Goal: Transaction & Acquisition: Purchase product/service

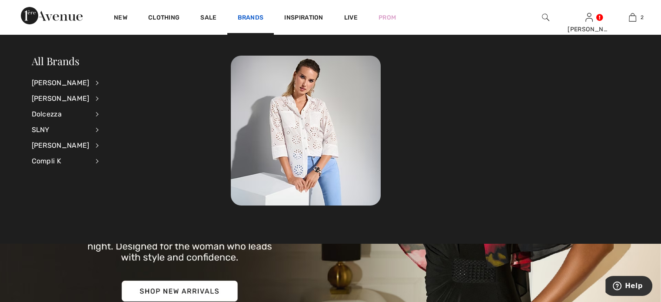
click at [264, 16] on link "Brands" at bounding box center [251, 18] width 26 height 9
click at [73, 83] on div "[PERSON_NAME]" at bounding box center [61, 83] width 58 height 16
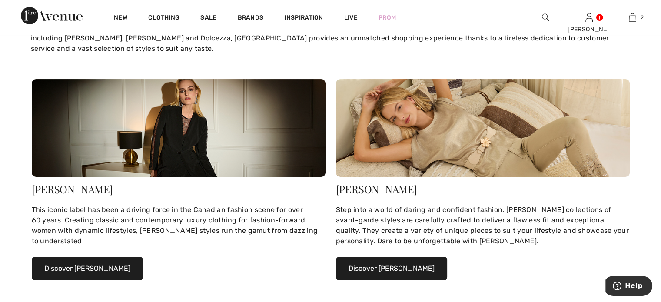
scroll to position [87, 0]
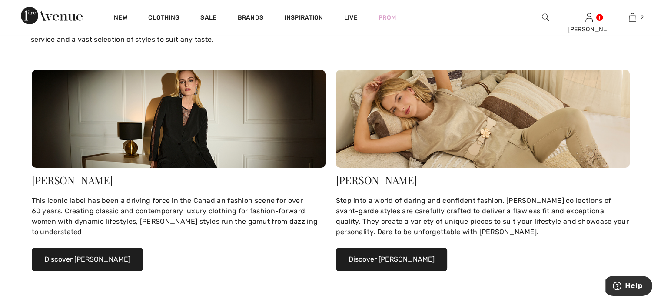
click at [75, 185] on div "[PERSON_NAME]" at bounding box center [179, 180] width 294 height 10
click at [78, 271] on button "Discover Joseph Ribkoff" at bounding box center [87, 259] width 111 height 23
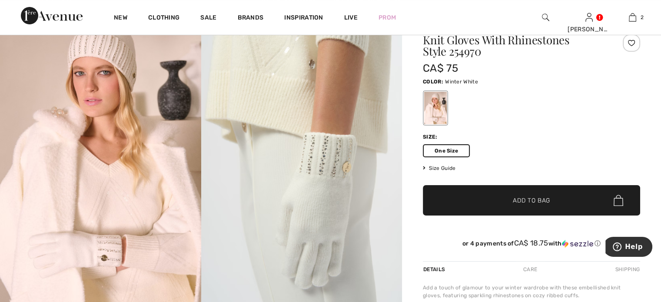
click at [503, 205] on span "✔ Added to Bag" at bounding box center [518, 200] width 53 height 9
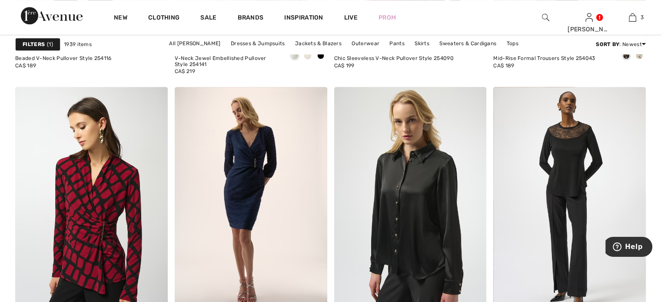
scroll to position [4214, 0]
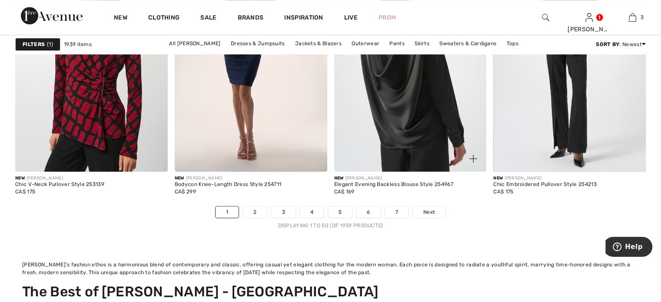
click at [372, 155] on img at bounding box center [410, 57] width 153 height 229
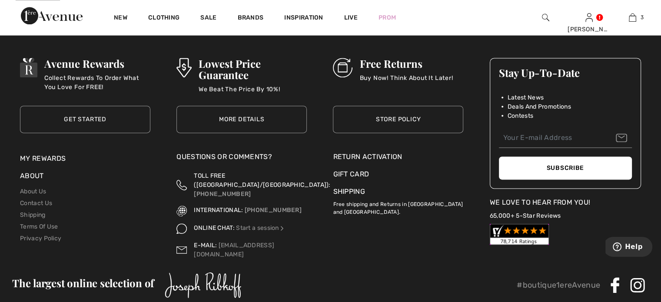
scroll to position [4388, 0]
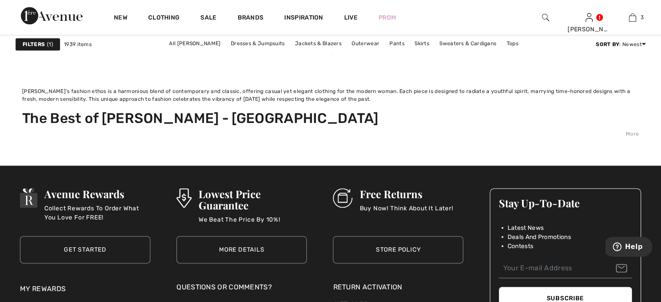
click at [243, 44] on link "2" at bounding box center [255, 38] width 24 height 11
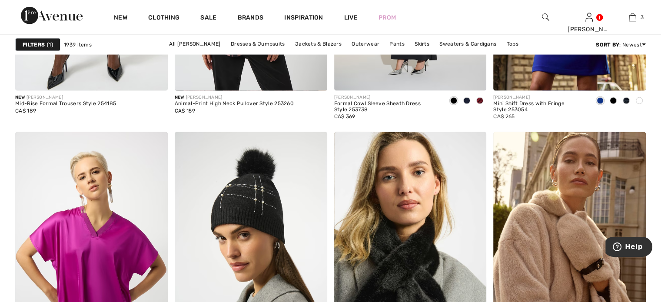
scroll to position [2086, 0]
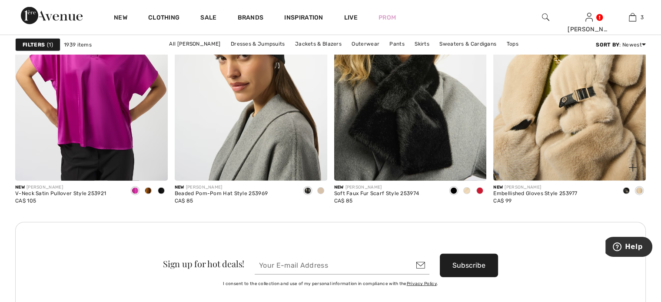
click at [589, 151] on img at bounding box center [569, 66] width 153 height 229
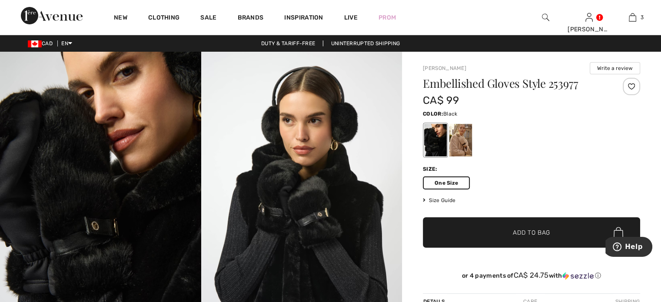
click at [471, 248] on span "✔ Added to Bag Add to Bag" at bounding box center [531, 232] width 217 height 30
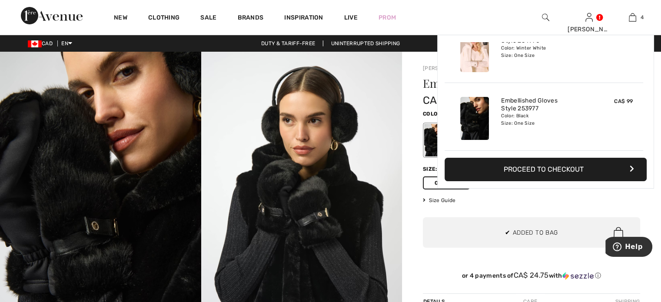
scroll to position [222, 0]
click at [406, 194] on div "Joseph Ribkoff Write a review Embellished Gloves Style 253977 CA$ 99 Color: Bla…" at bounding box center [531, 308] width 259 height 513
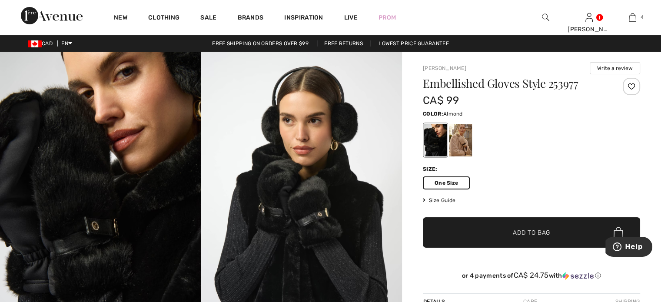
click at [472, 152] on div at bounding box center [460, 140] width 23 height 33
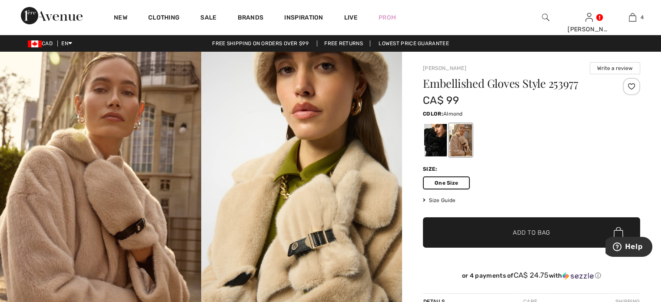
click at [464, 248] on span "✔ Added to Bag Add to Bag" at bounding box center [531, 232] width 217 height 30
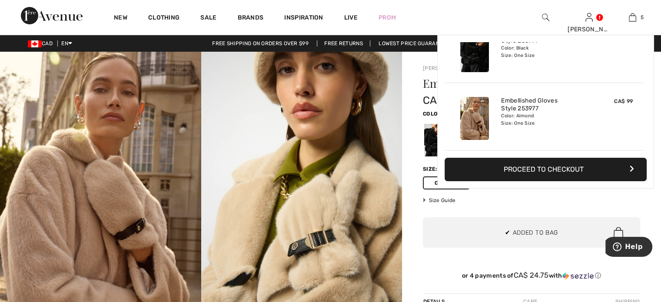
scroll to position [306, 0]
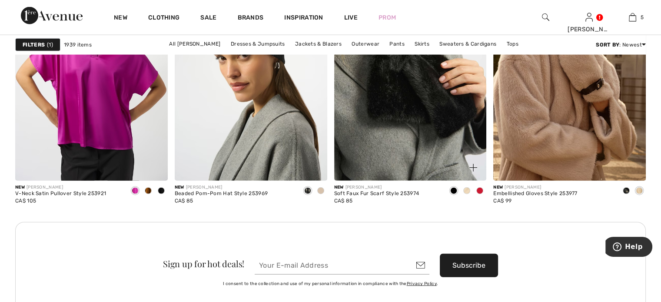
click at [398, 156] on img at bounding box center [410, 66] width 153 height 229
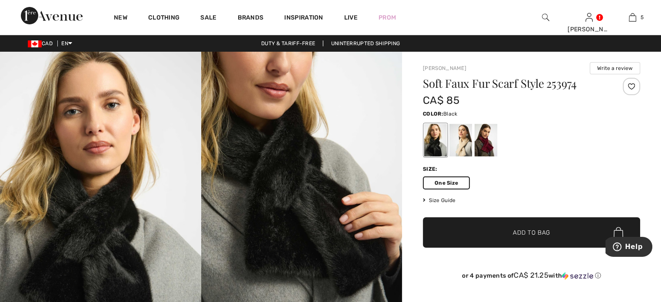
click at [485, 248] on span "✔ Added to Bag Add to Bag" at bounding box center [531, 232] width 217 height 30
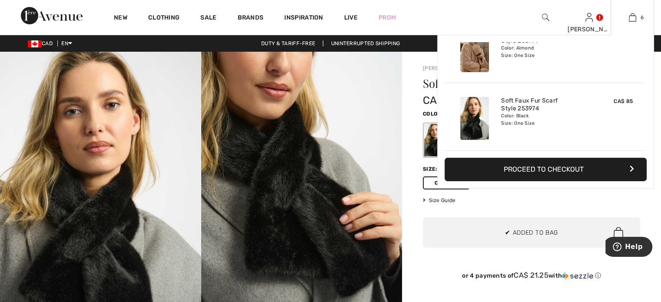
scroll to position [388, 0]
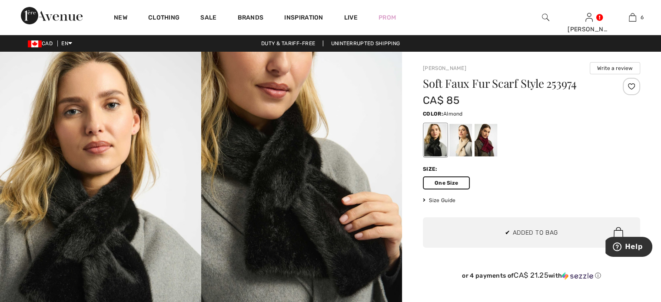
click at [472, 151] on div at bounding box center [460, 140] width 23 height 33
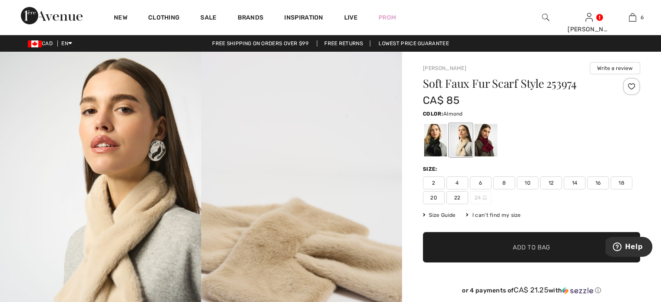
click at [535, 189] on span "10" at bounding box center [528, 182] width 22 height 13
click at [518, 262] on span "✔ Added to Bag Add to Bag" at bounding box center [531, 247] width 217 height 30
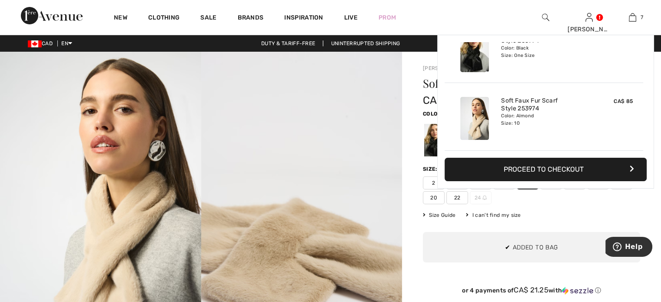
scroll to position [0, 0]
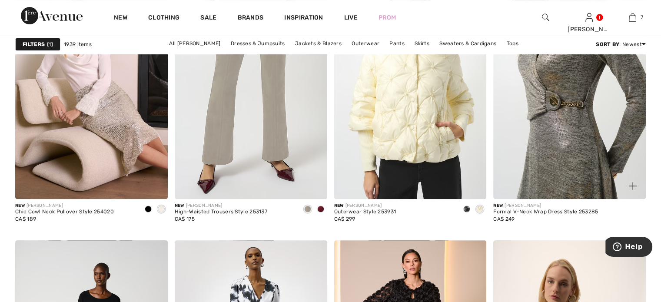
scroll to position [3650, 0]
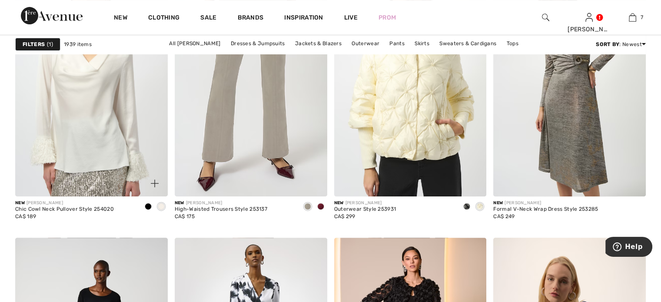
click at [99, 181] on img at bounding box center [91, 82] width 153 height 229
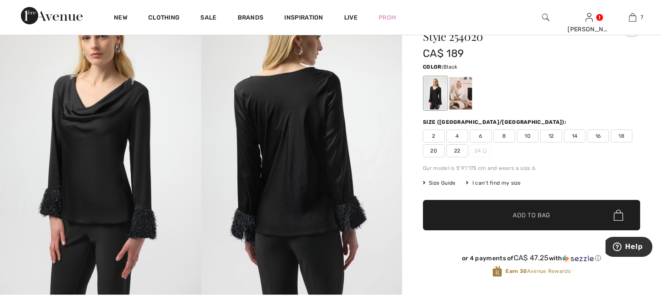
scroll to position [43, 0]
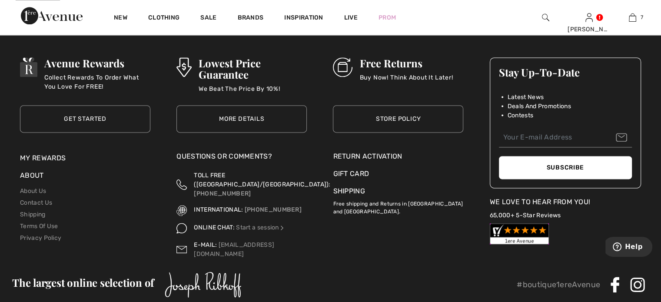
scroll to position [4345, 0]
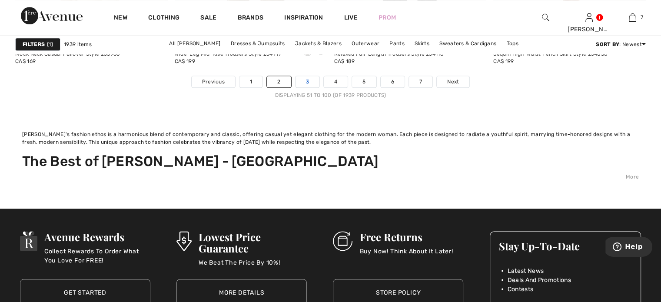
click at [295, 87] on link "3" at bounding box center [307, 81] width 24 height 11
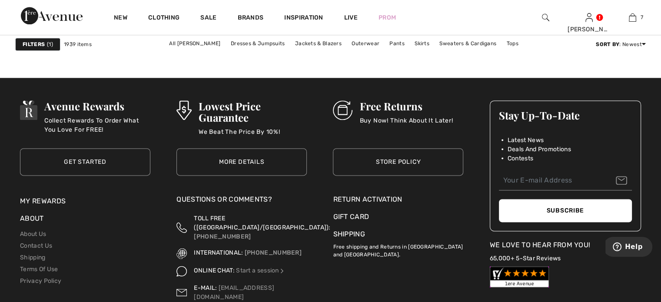
scroll to position [4389, 0]
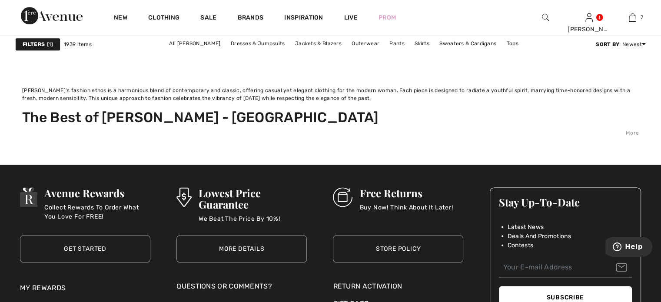
click at [324, 43] on link "4" at bounding box center [336, 37] width 24 height 11
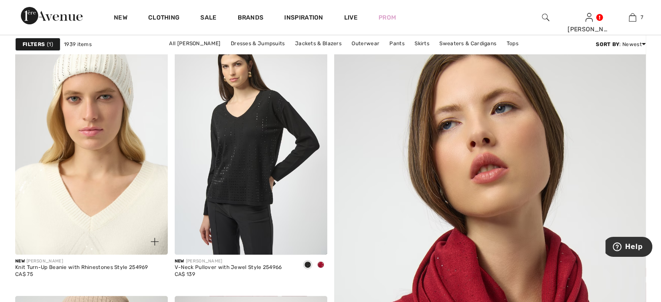
scroll to position [304, 0]
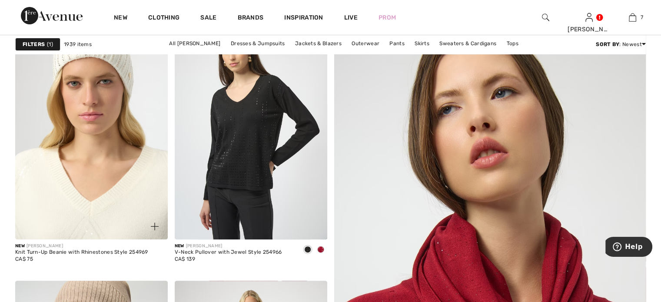
click at [92, 159] on img at bounding box center [91, 124] width 153 height 229
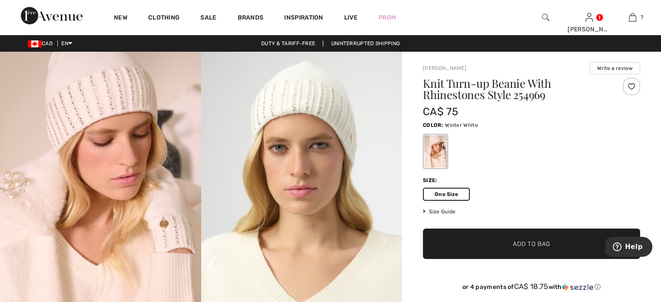
click at [467, 259] on span "✔ Added to Bag Add to Bag" at bounding box center [531, 244] width 217 height 30
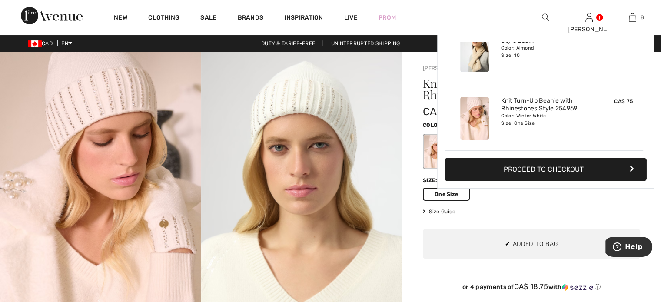
scroll to position [554, 0]
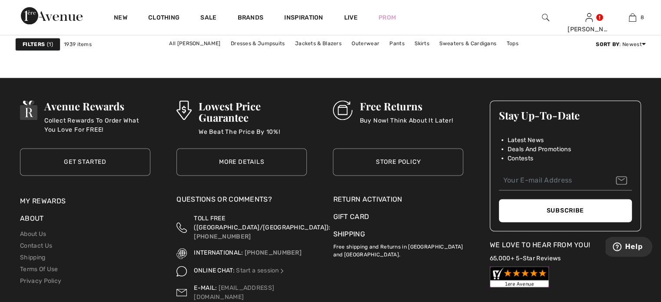
scroll to position [4389, 0]
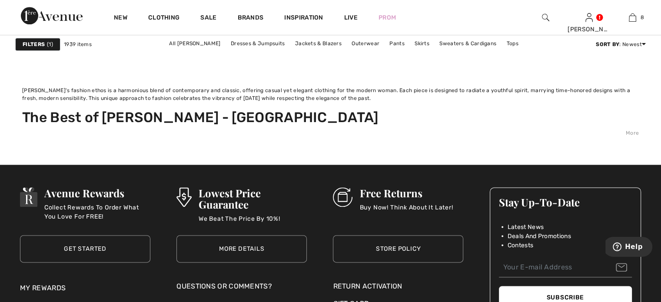
click at [375, 43] on link "5" at bounding box center [364, 37] width 24 height 11
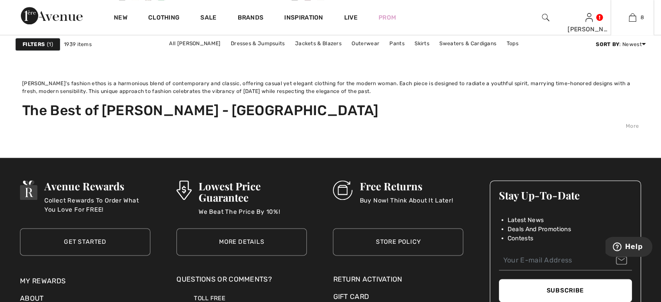
scroll to position [4258, 0]
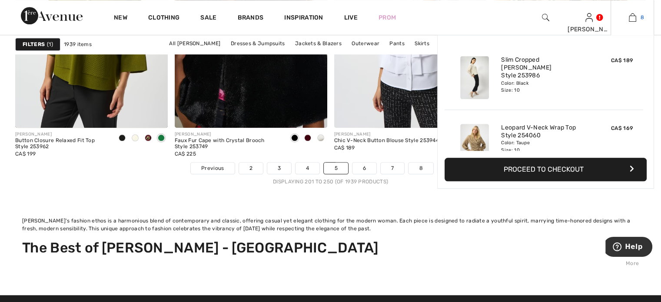
click at [629, 17] on img at bounding box center [632, 17] width 7 height 10
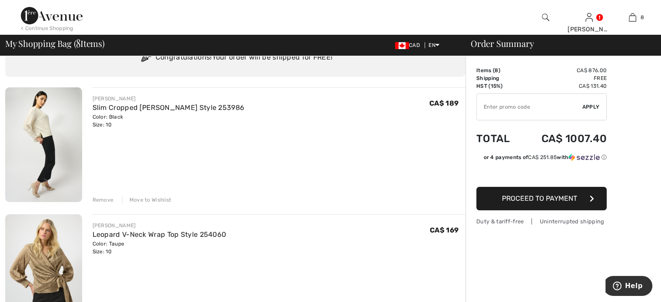
scroll to position [130, 0]
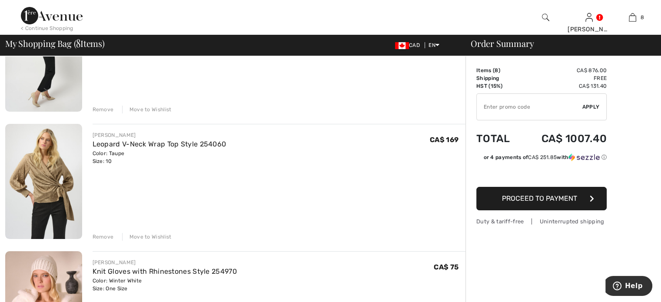
click at [109, 113] on div "Remove" at bounding box center [103, 110] width 21 height 8
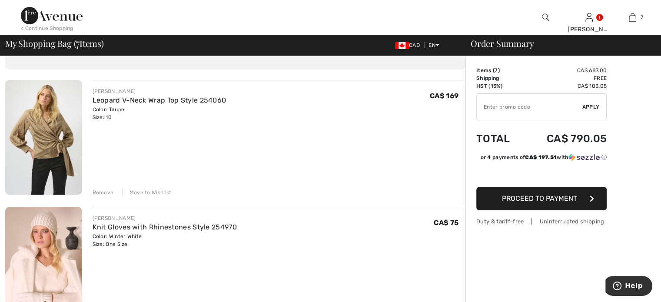
scroll to position [0, 0]
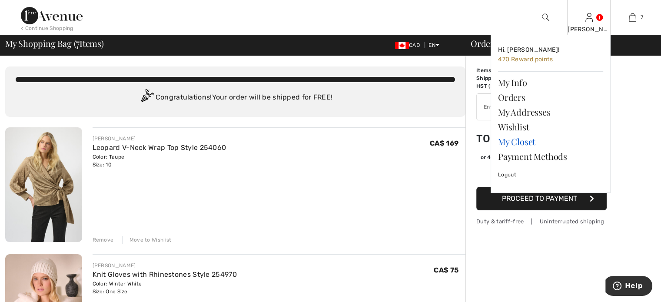
click at [518, 149] on link "My Closet" at bounding box center [550, 141] width 105 height 15
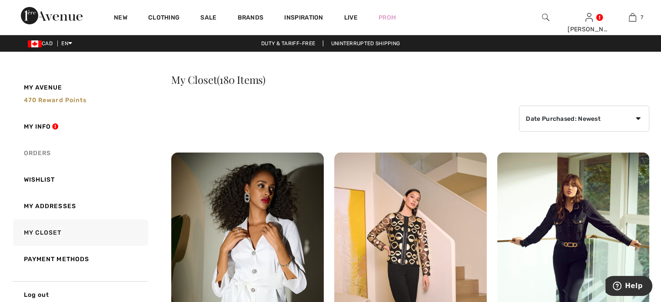
click at [37, 166] on link "Orders" at bounding box center [79, 153] width 137 height 27
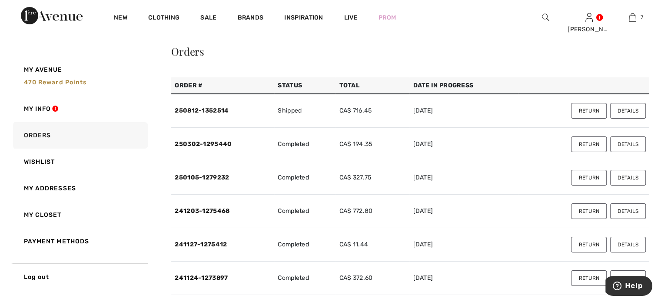
scroll to position [43, 0]
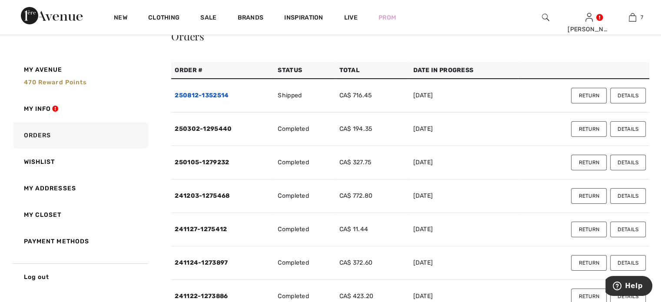
click at [220, 99] on link "250812-1352514" at bounding box center [202, 95] width 54 height 7
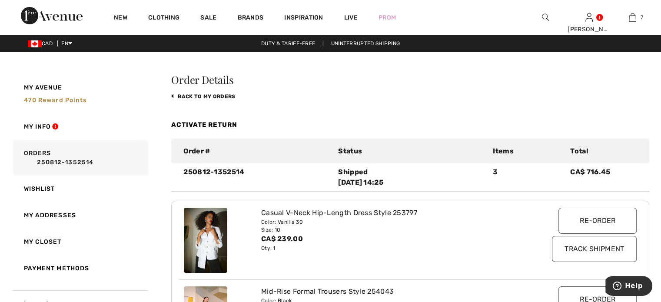
scroll to position [0, 0]
